Goal: Find specific page/section

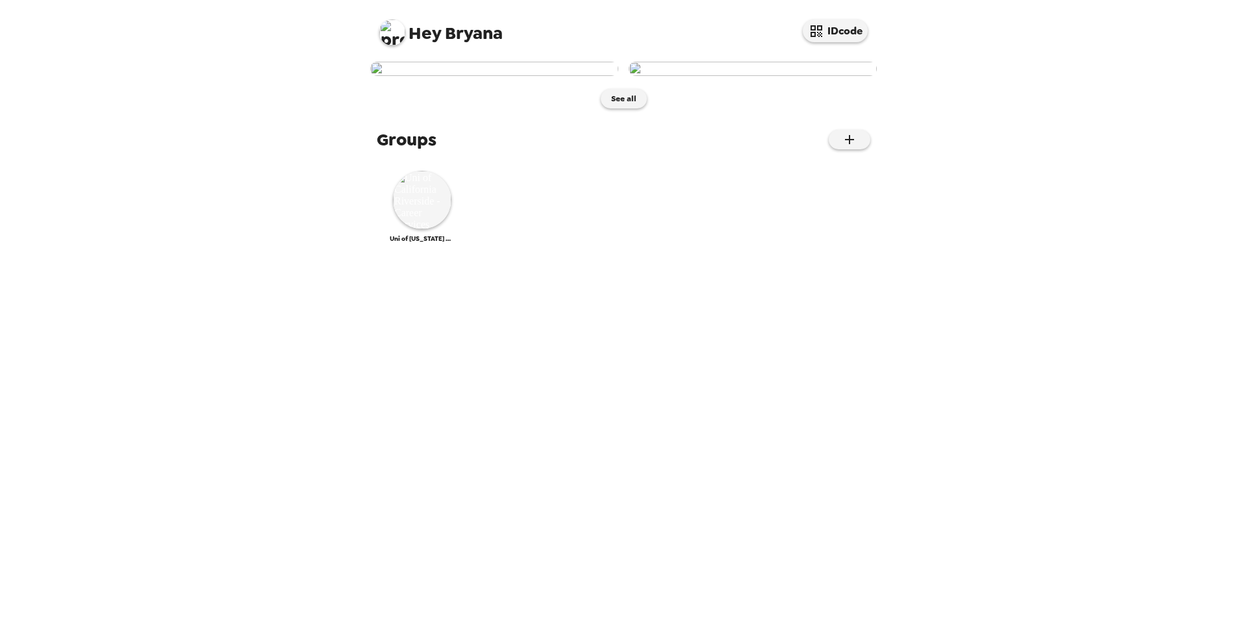
click at [619, 109] on button "See all" at bounding box center [624, 98] width 46 height 19
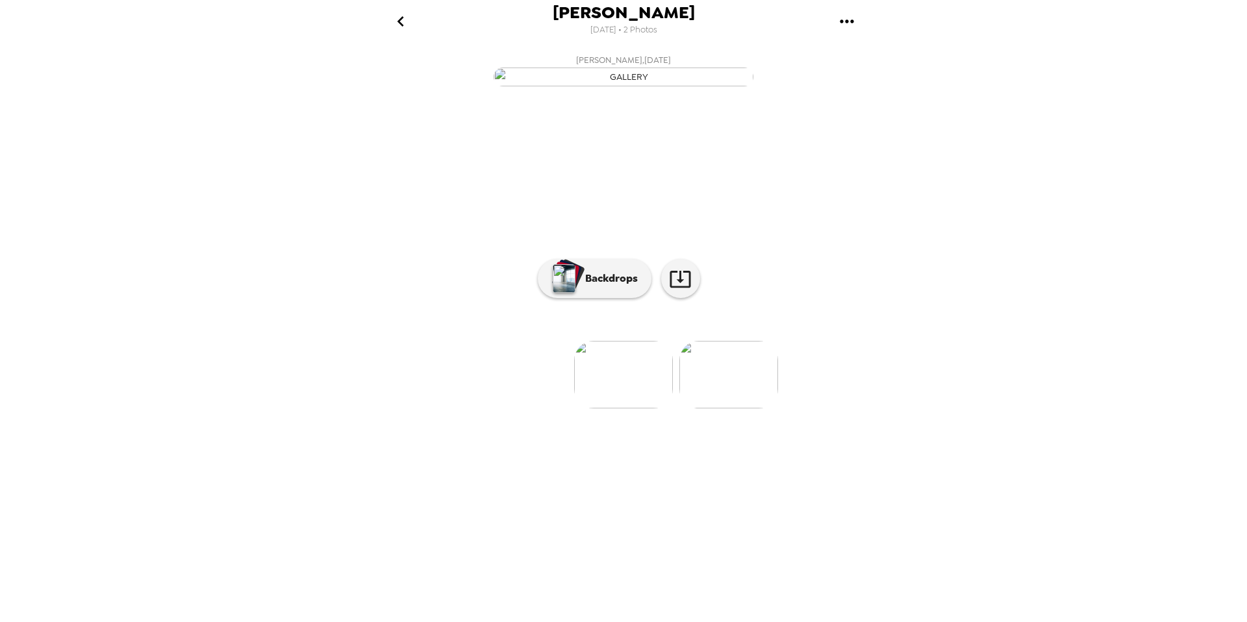
click at [402, 21] on icon "go back" at bounding box center [400, 21] width 21 height 21
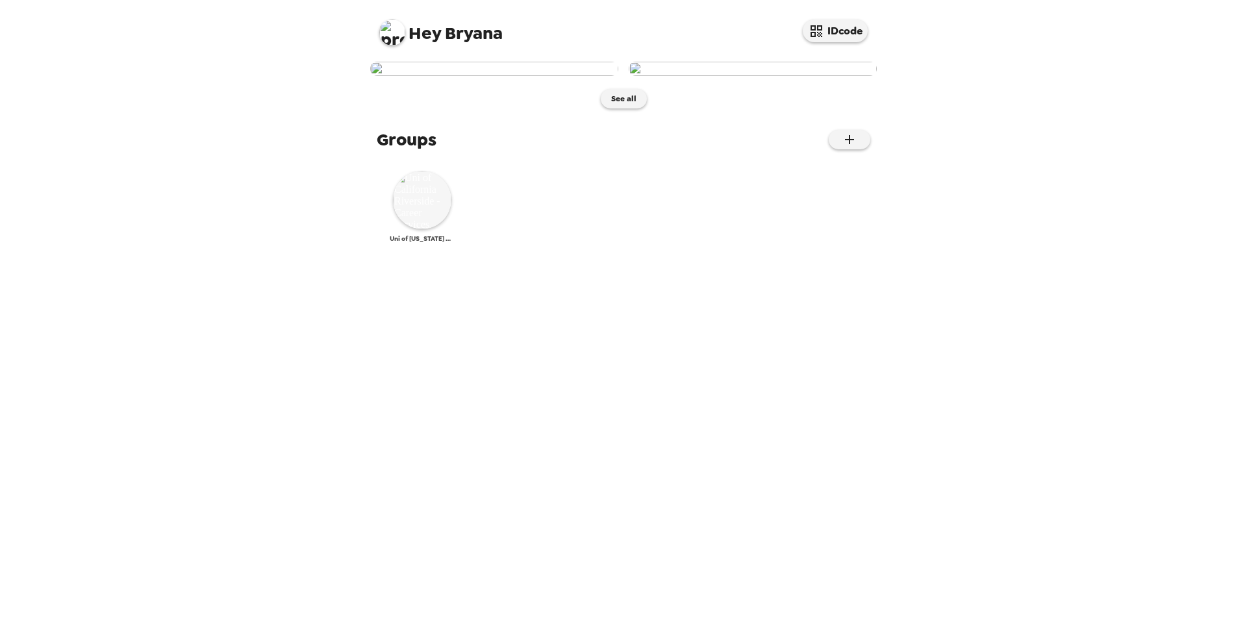
click at [435, 229] on img at bounding box center [422, 200] width 58 height 58
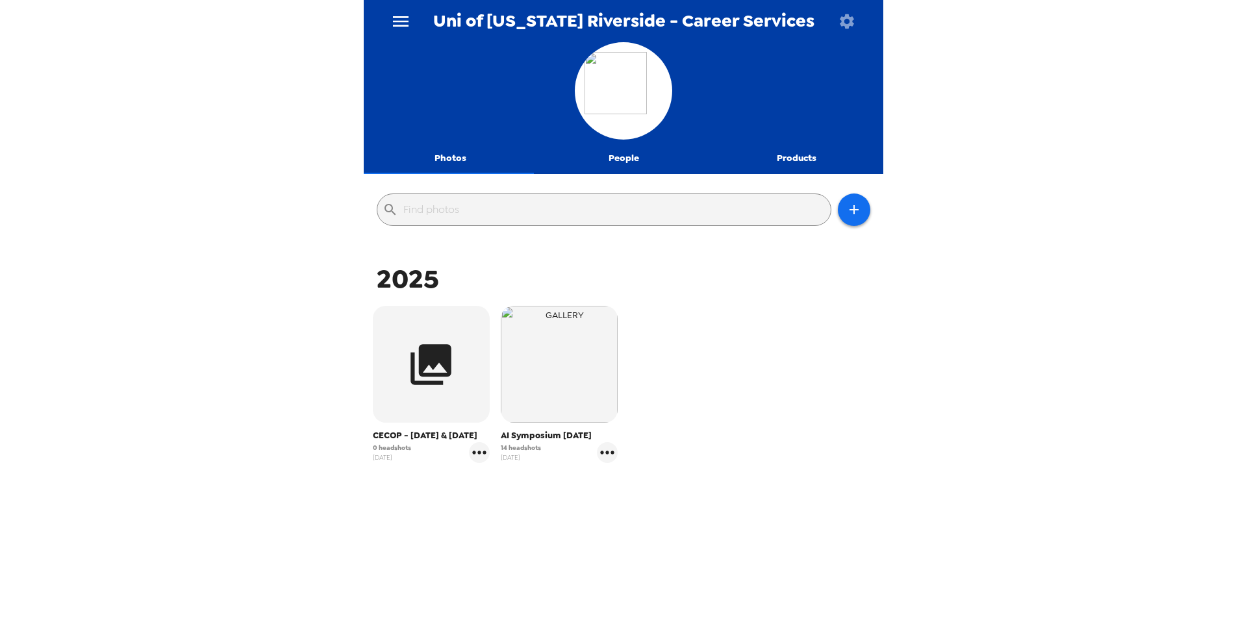
click at [529, 438] on span "AI Symposium [DATE]" at bounding box center [559, 435] width 117 height 13
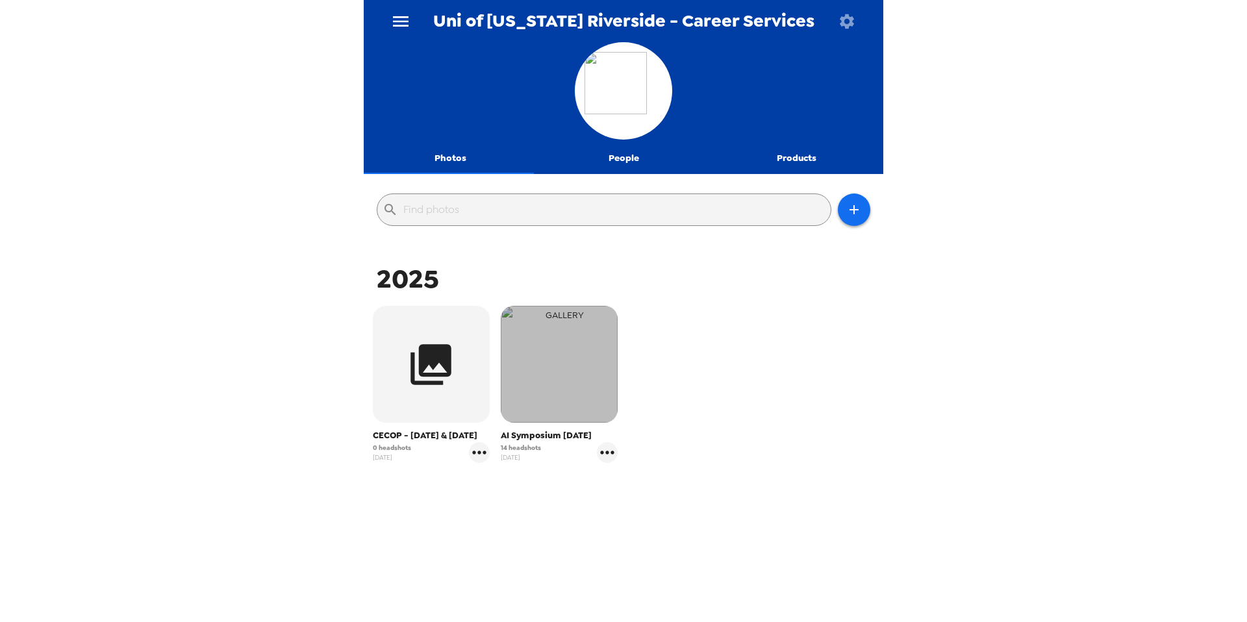
click at [576, 406] on img "button" at bounding box center [559, 364] width 117 height 117
